Goal: Navigation & Orientation: Find specific page/section

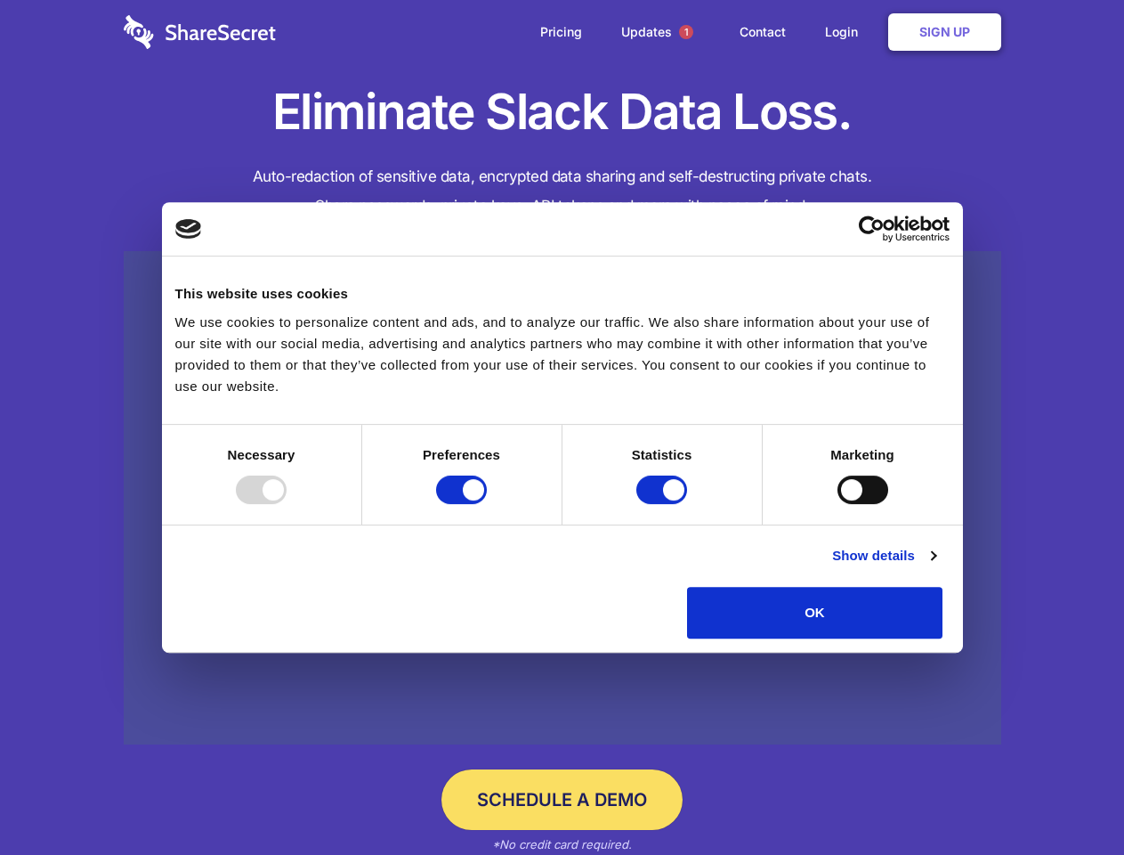
click at [287, 504] on div at bounding box center [261, 489] width 51 height 28
click at [487, 504] on input "Preferences" at bounding box center [461, 489] width 51 height 28
click at [664, 504] on input "Statistics" at bounding box center [661, 489] width 51 height 28
click at [838, 504] on input "Marketing" at bounding box center [863, 489] width 51 height 28
click at [936, 566] on link "Show details" at bounding box center [883, 555] width 103 height 21
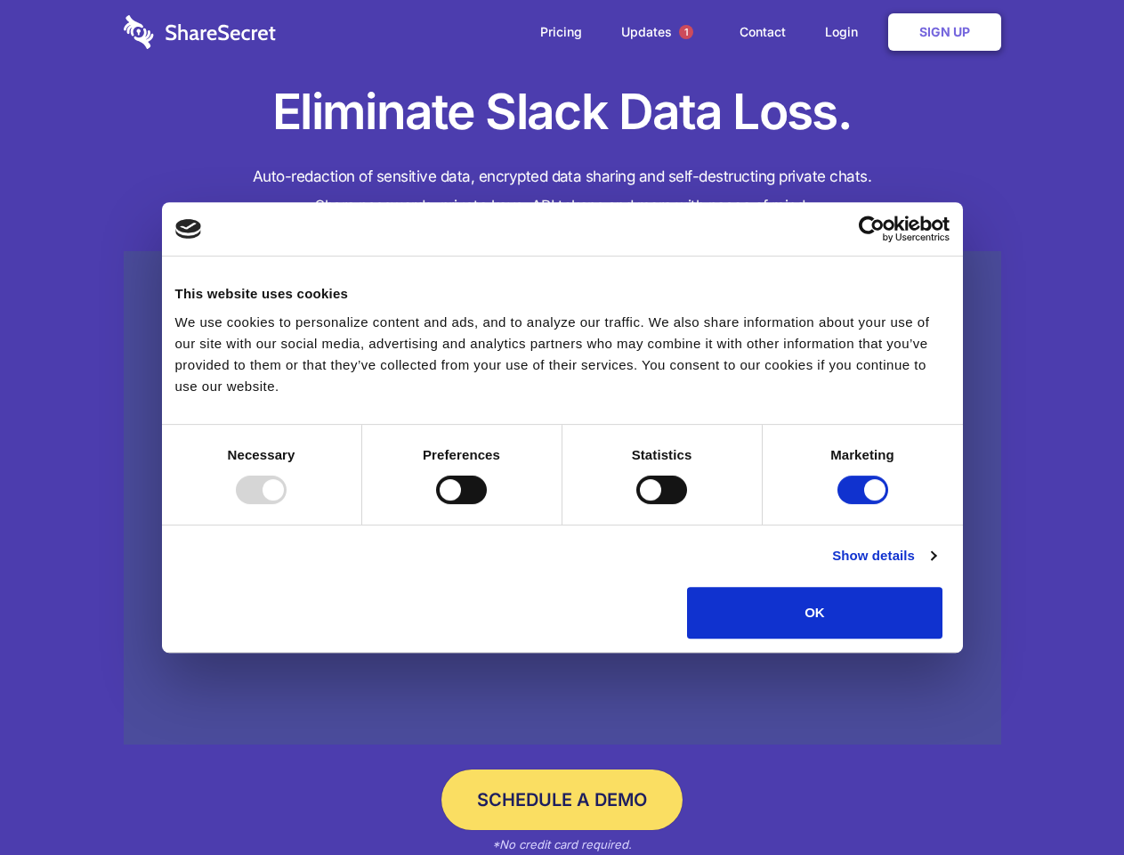
click at [0, 0] on li "Necessary 7 Necessary cookies help make a website usable by enabling basic func…" at bounding box center [0, 0] width 0 height 0
click at [685, 32] on span "1" at bounding box center [686, 32] width 14 height 14
